Goal: Find specific page/section: Find specific page/section

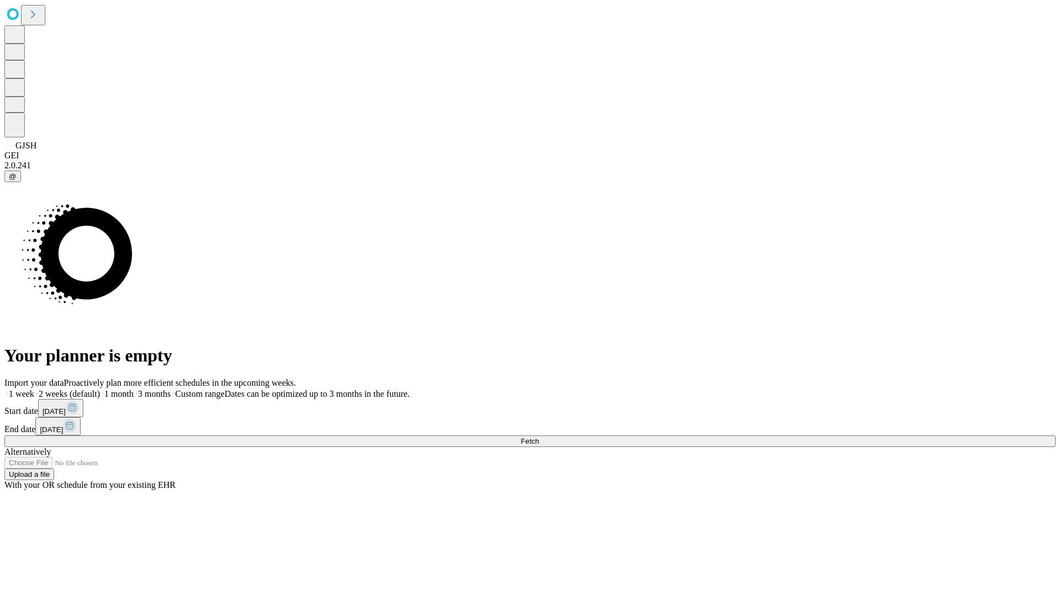
click at [539, 437] on span "Fetch" at bounding box center [529, 441] width 18 height 8
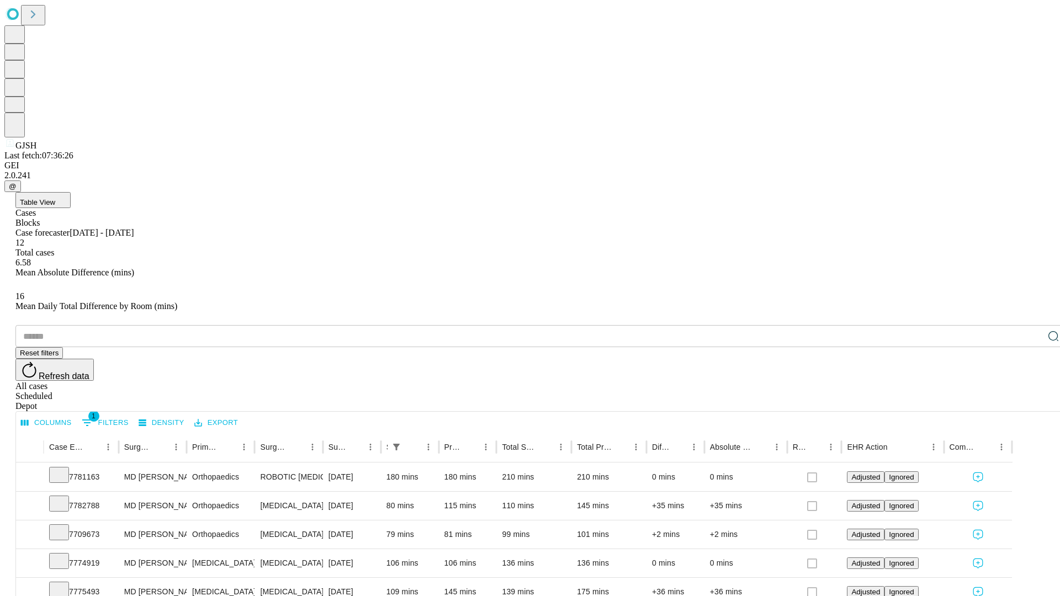
click at [1031, 401] on div "Depot" at bounding box center [540, 406] width 1051 height 10
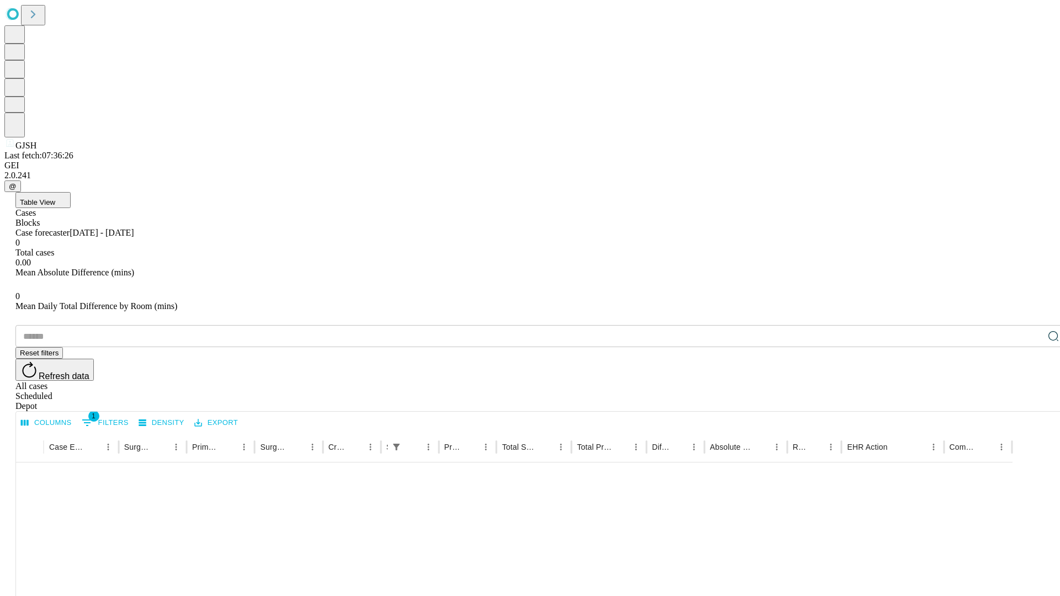
click at [941, 381] on div "All cases" at bounding box center [540, 386] width 1051 height 10
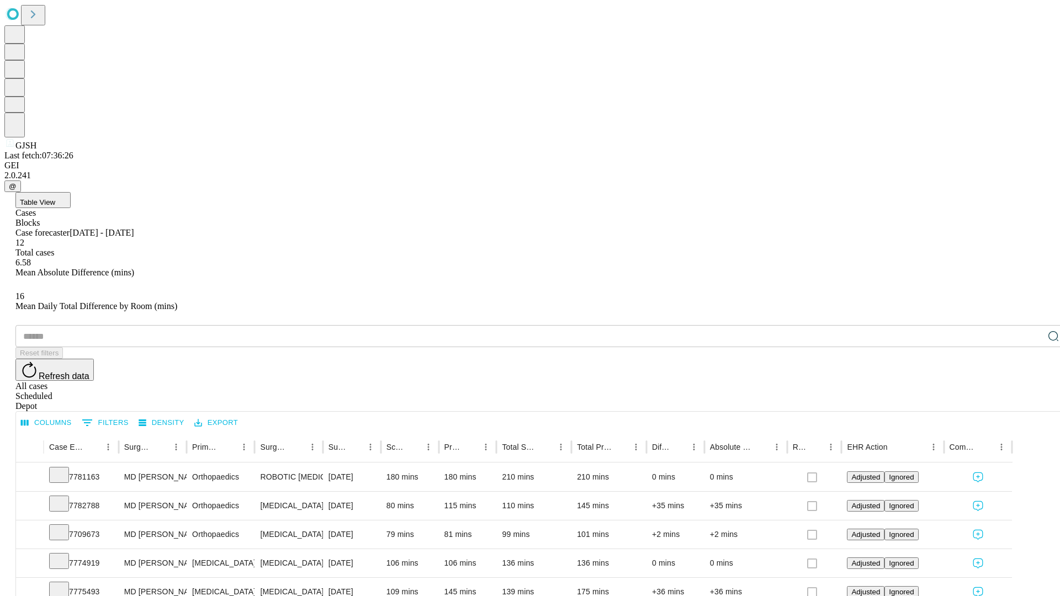
type input "*******"
